Goal: Find specific page/section: Find specific page/section

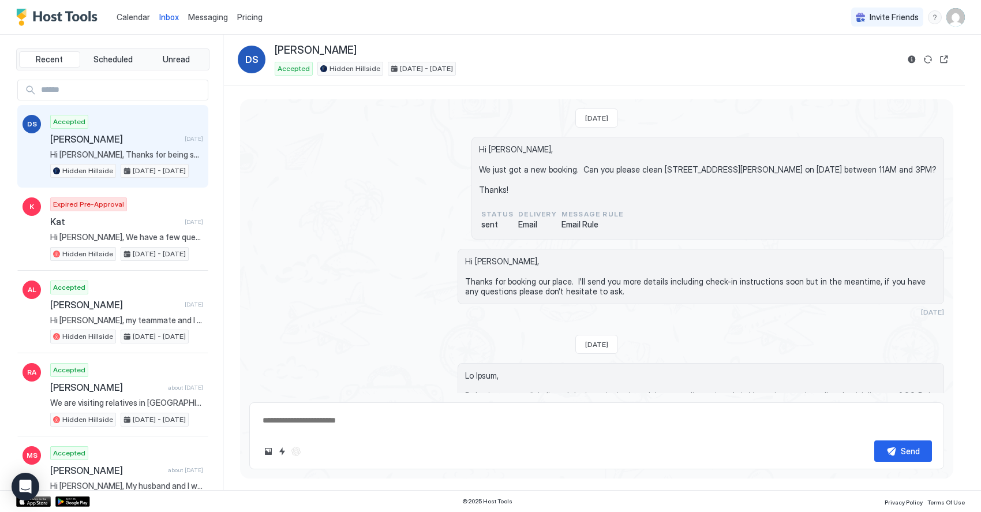
scroll to position [1241, 0]
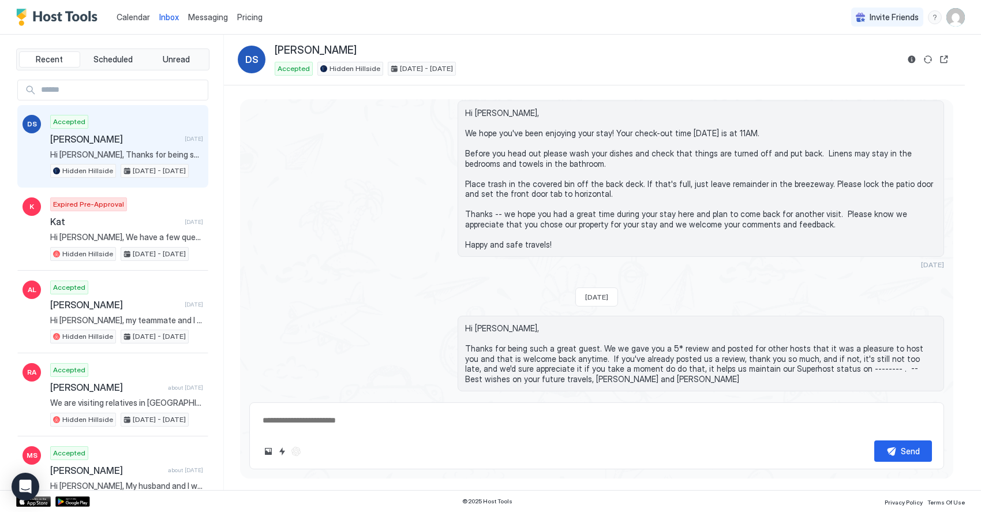
click at [136, 20] on span "Calendar" at bounding box center [133, 17] width 33 height 10
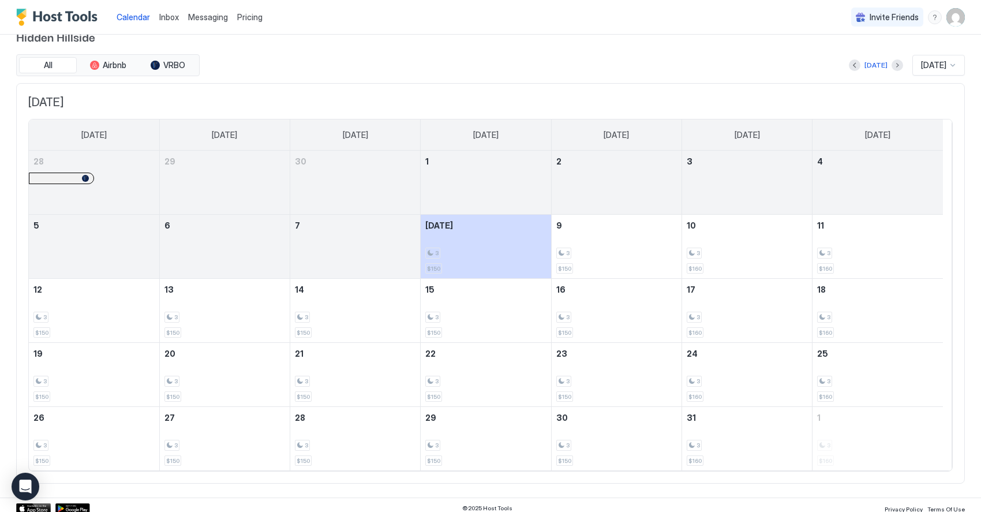
scroll to position [21, 0]
click at [891, 67] on button "Next month" at bounding box center [897, 65] width 12 height 12
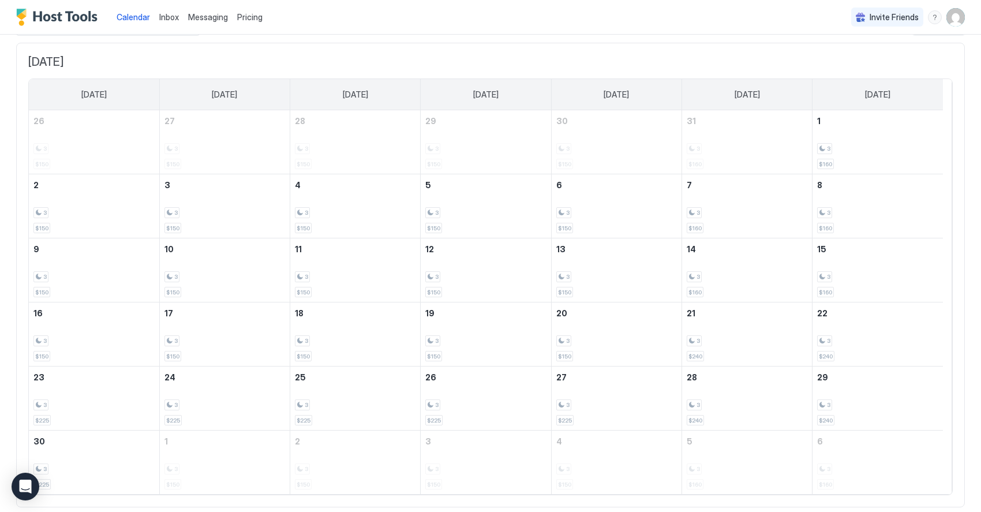
scroll to position [0, 0]
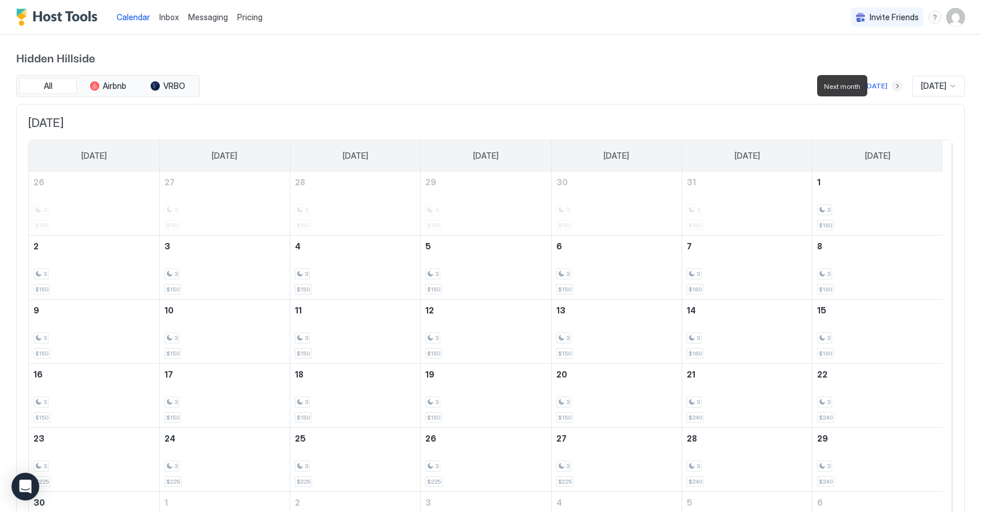
click at [891, 87] on button "Next month" at bounding box center [897, 86] width 12 height 12
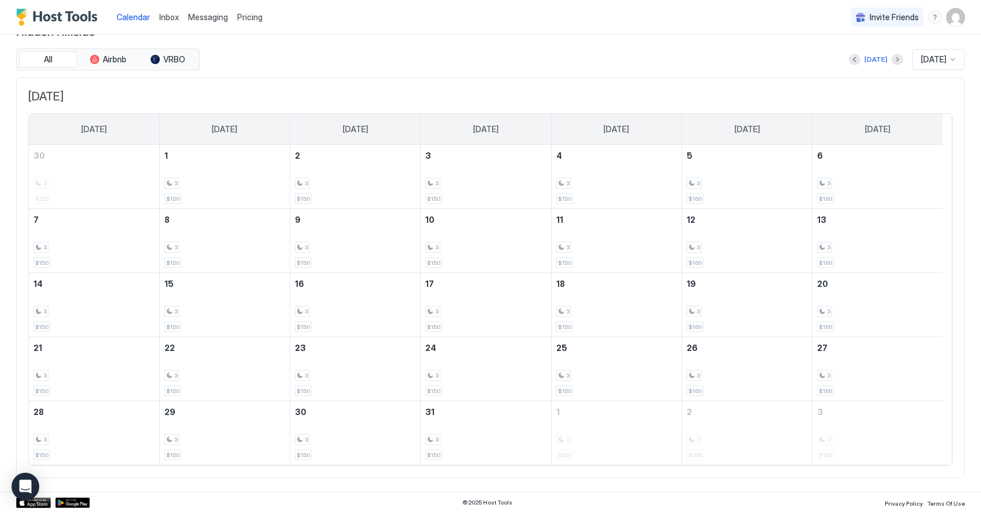
scroll to position [27, 0]
click at [173, 18] on span "Inbox" at bounding box center [169, 17] width 20 height 10
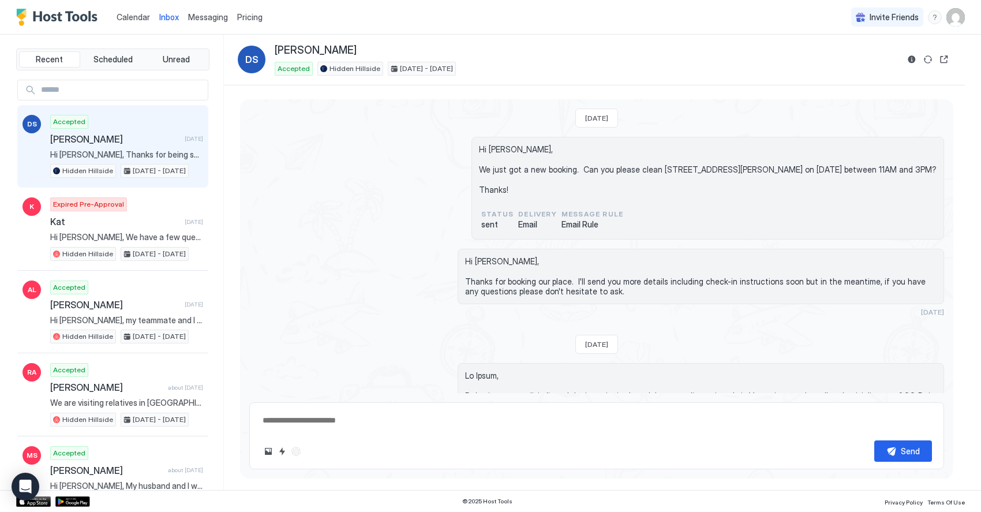
scroll to position [1241, 0]
